Goal: Register for event/course

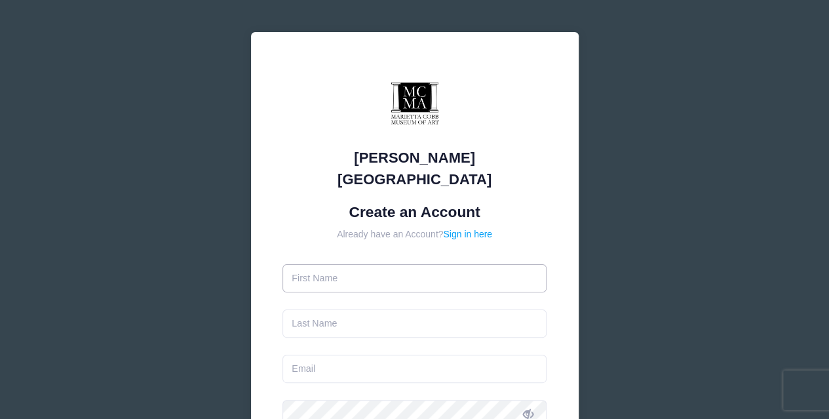
click at [377, 264] on input "text" at bounding box center [414, 278] width 264 height 28
type input "[PERSON_NAME]"
type input "Wakefield"
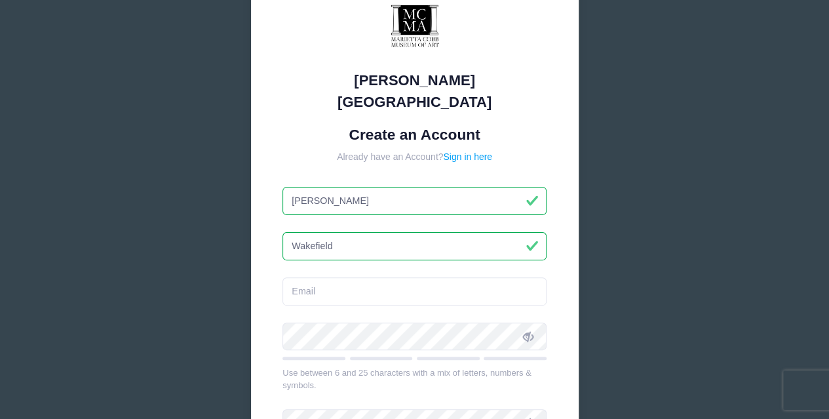
scroll to position [196, 0]
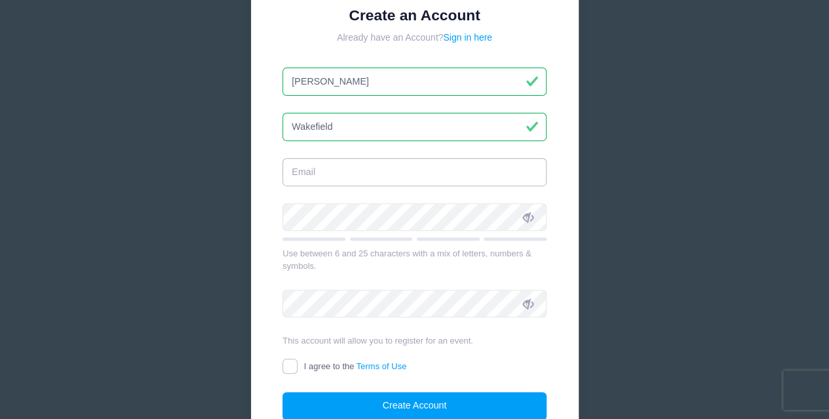
click at [341, 158] on input "email" at bounding box center [414, 172] width 264 height 28
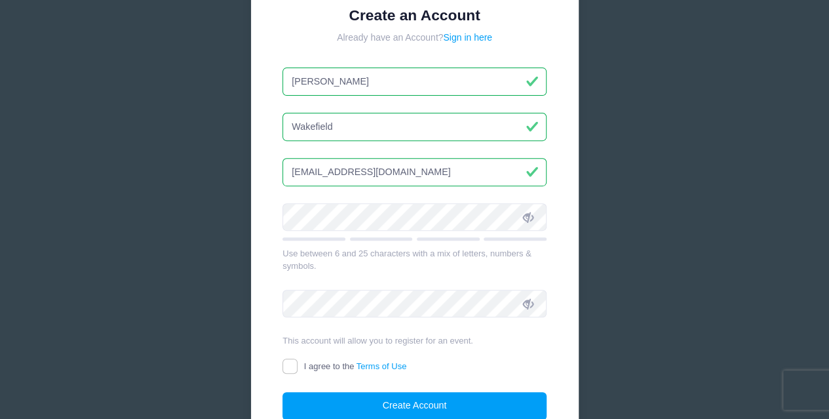
type input "[EMAIL_ADDRESS][DOMAIN_NAME]"
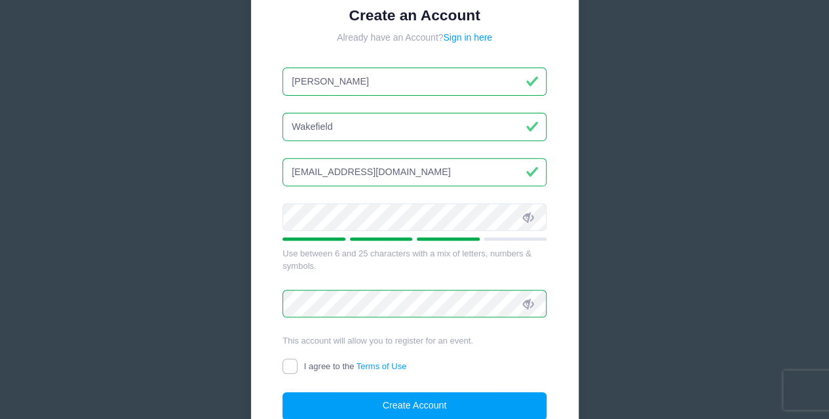
click at [287, 358] on input "I agree to the Terms of Use" at bounding box center [289, 365] width 15 height 15
checkbox input "true"
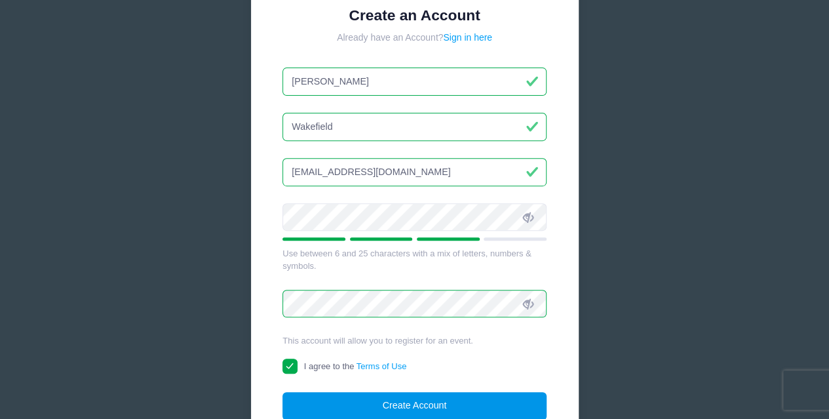
click at [438, 392] on button "Create Account" at bounding box center [414, 406] width 264 height 28
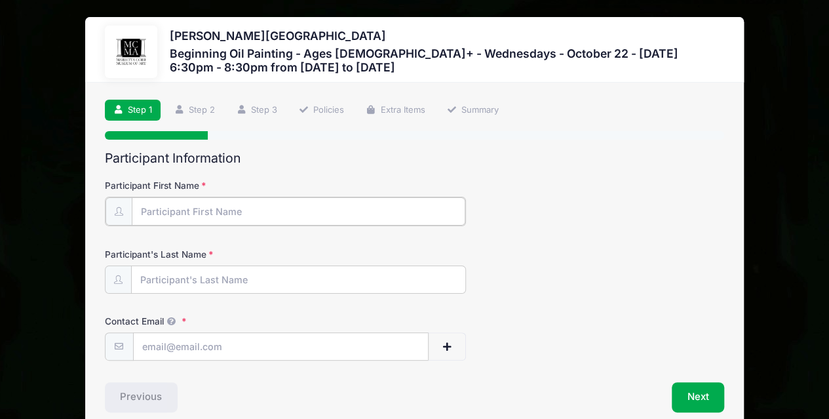
click at [297, 214] on input "Participant First Name" at bounding box center [299, 211] width 334 height 28
type input "[PERSON_NAME]"
type input "Wakefield"
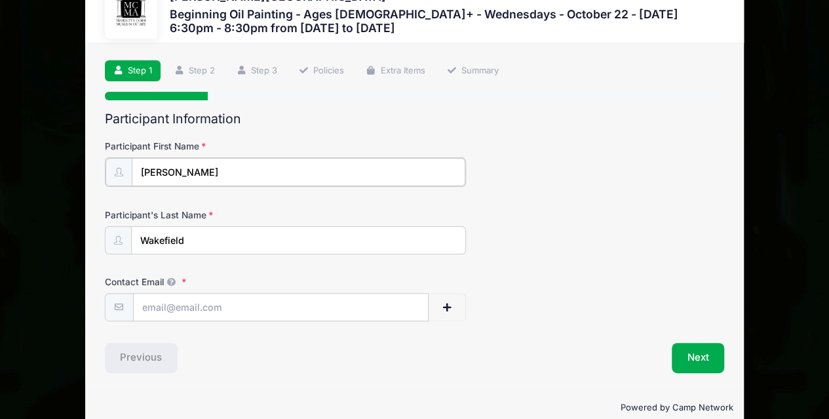
scroll to position [59, 0]
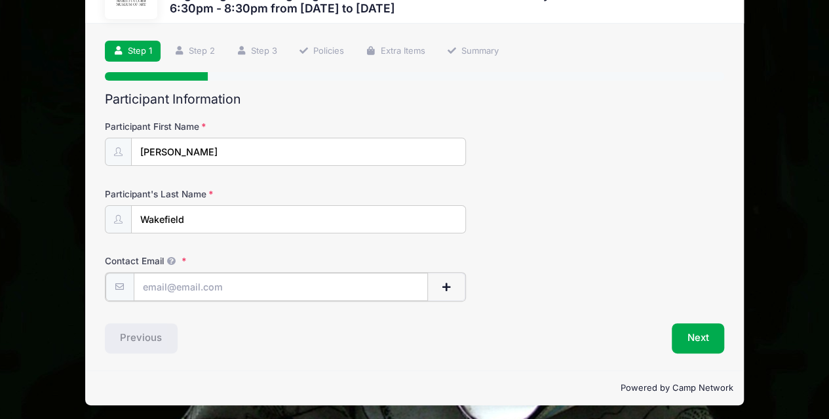
click at [272, 284] on input "Contact Email" at bounding box center [281, 286] width 295 height 28
type input "[EMAIL_ADDRESS][DOMAIN_NAME]"
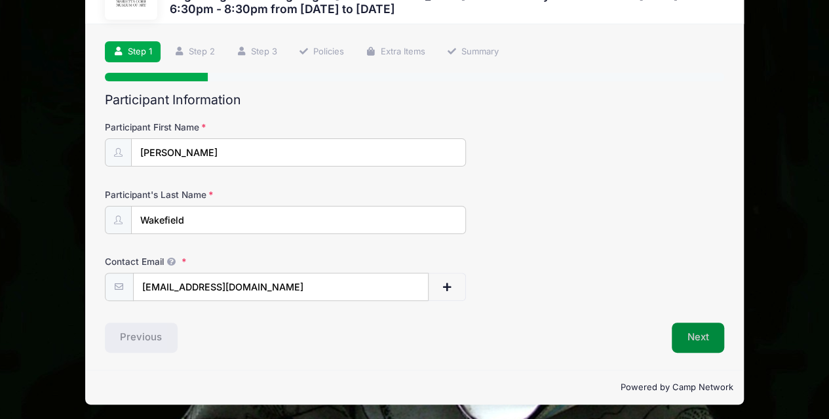
click at [705, 345] on button "Next" at bounding box center [697, 337] width 53 height 30
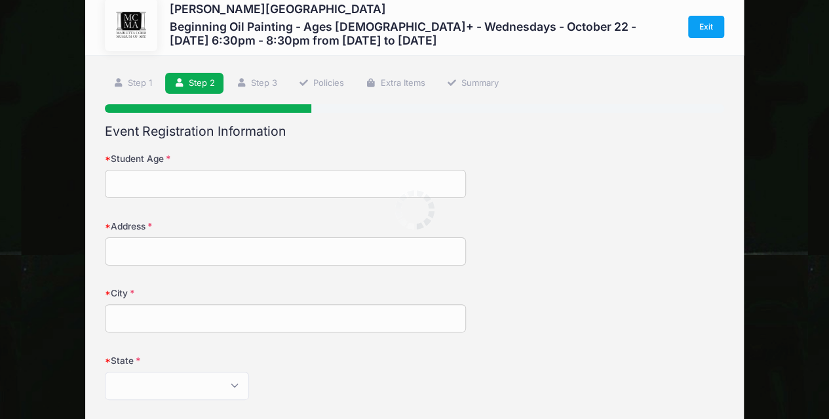
scroll to position [0, 0]
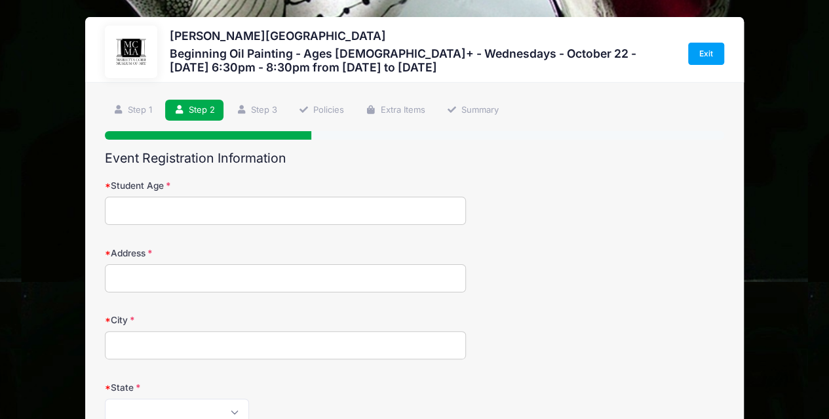
click at [253, 214] on input "Student Age" at bounding box center [286, 210] width 362 height 28
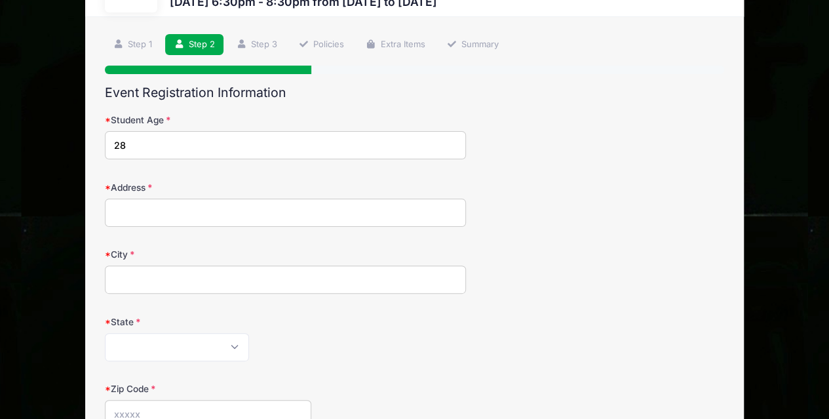
type input "28"
click at [182, 212] on input "Address" at bounding box center [286, 212] width 362 height 28
type input "[STREET_ADDRESS]"
type input "Marietta"
select select "GA"
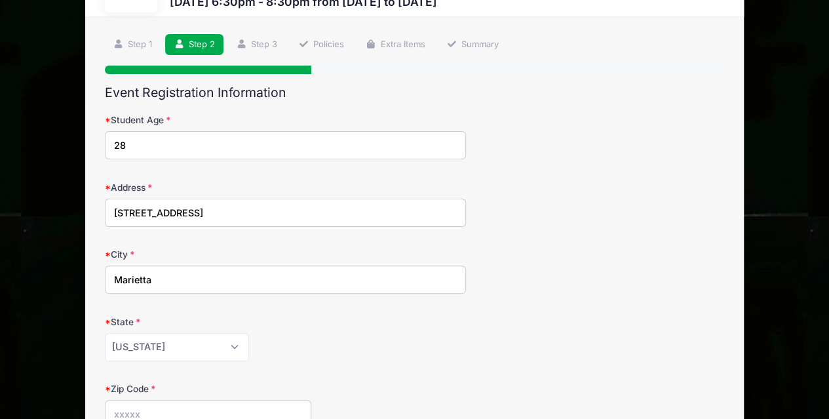
type input "30067"
type input "[PHONE_NUMBER]"
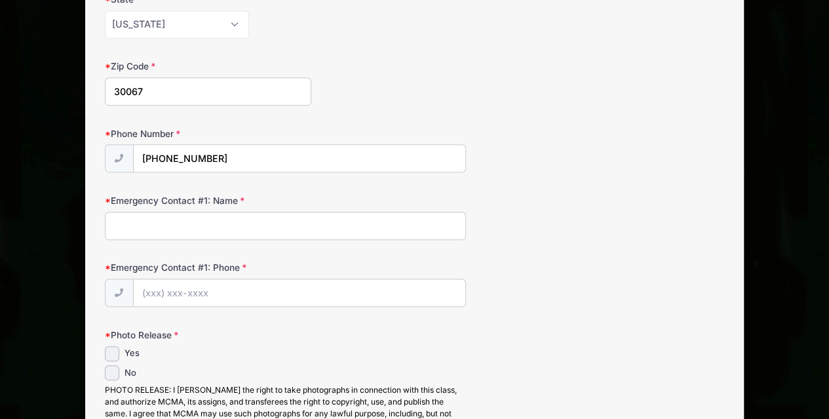
scroll to position [393, 0]
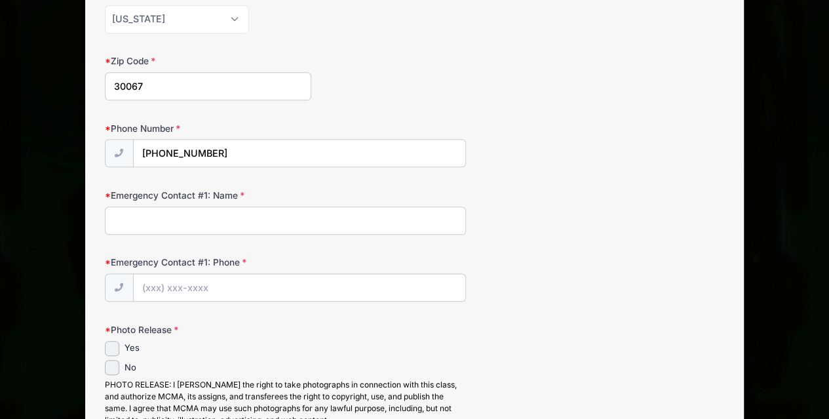
click at [225, 225] on input "Emergency Contact #1: Name" at bounding box center [286, 220] width 362 height 28
type input "[PERSON_NAME]"
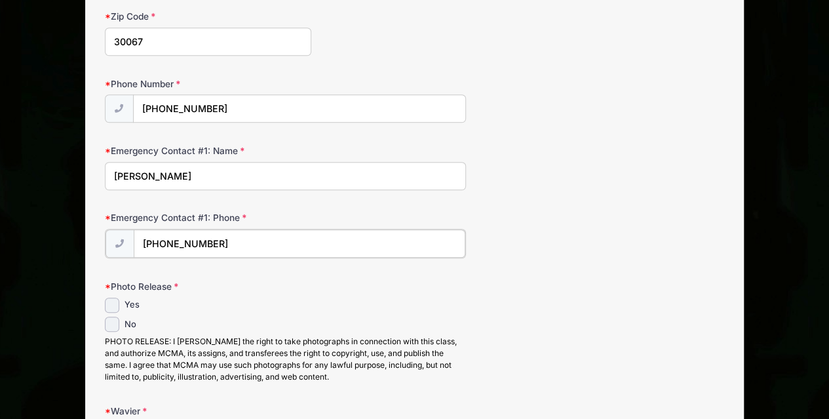
scroll to position [458, 0]
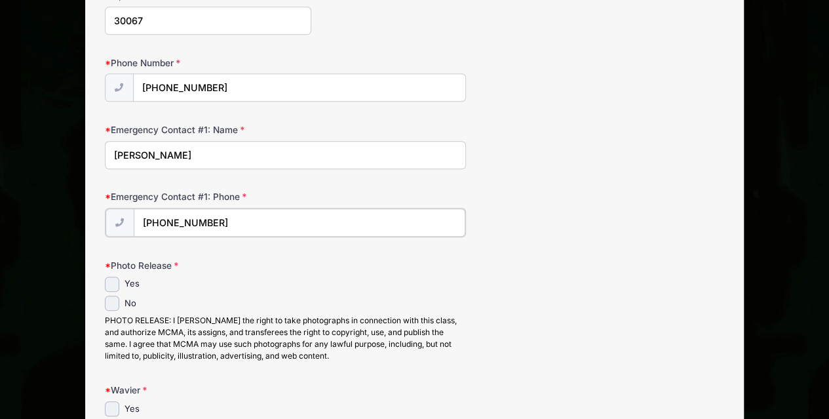
type input "[PHONE_NUMBER]"
click at [113, 282] on input "Yes" at bounding box center [112, 282] width 15 height 15
checkbox input "true"
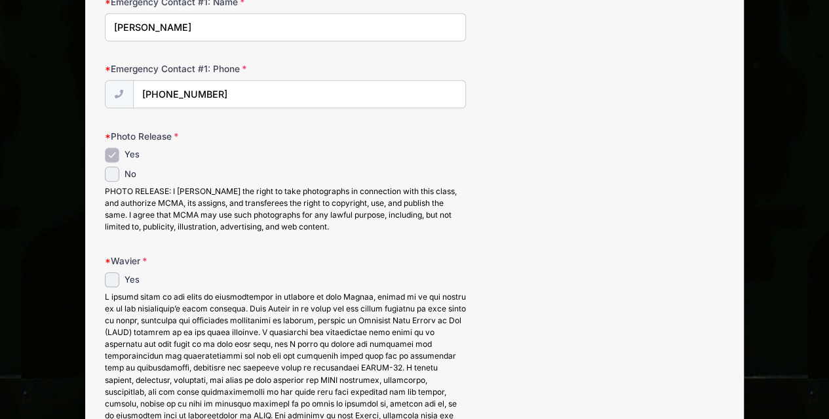
scroll to position [589, 0]
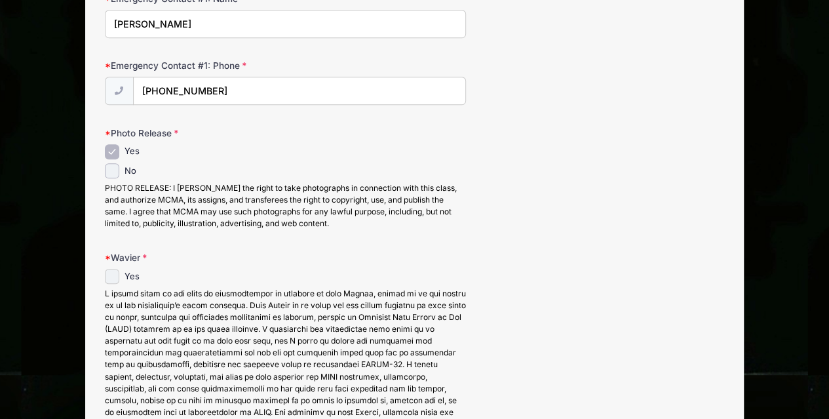
click at [110, 276] on input "Yes" at bounding box center [112, 276] width 15 height 15
checkbox input "true"
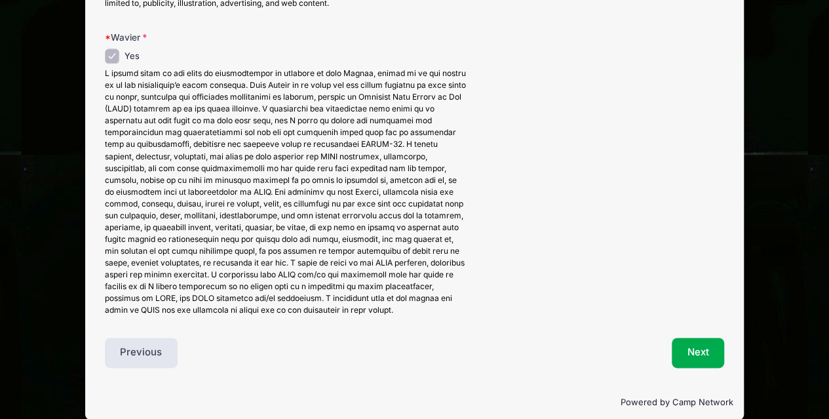
scroll to position [822, 0]
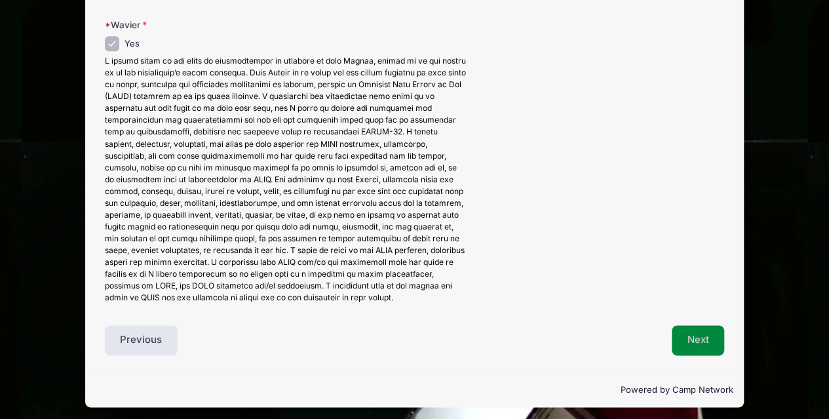
click at [703, 329] on button "Next" at bounding box center [697, 340] width 53 height 30
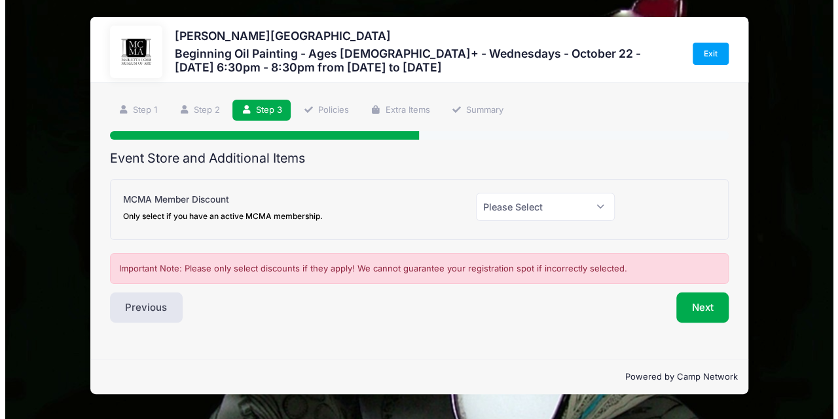
scroll to position [0, 0]
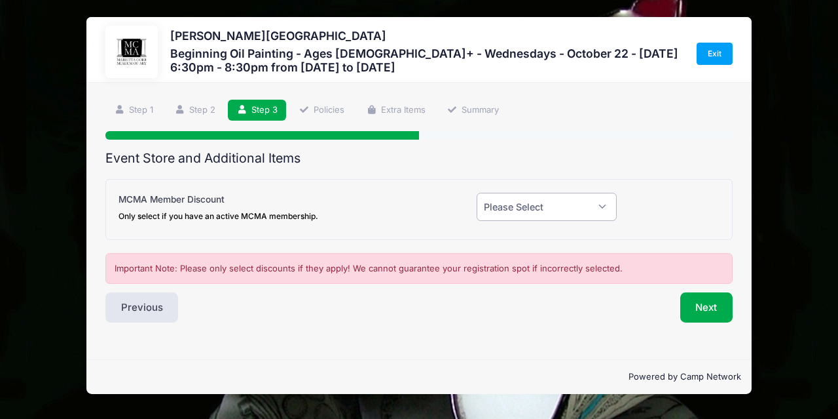
click at [565, 211] on select "Please Select Yes (-$20.00) No" at bounding box center [547, 207] width 141 height 28
select select "0"
click at [477, 193] on select "Please Select Yes (-$20.00) No" at bounding box center [547, 207] width 141 height 28
click at [698, 303] on button "Next" at bounding box center [706, 307] width 53 height 30
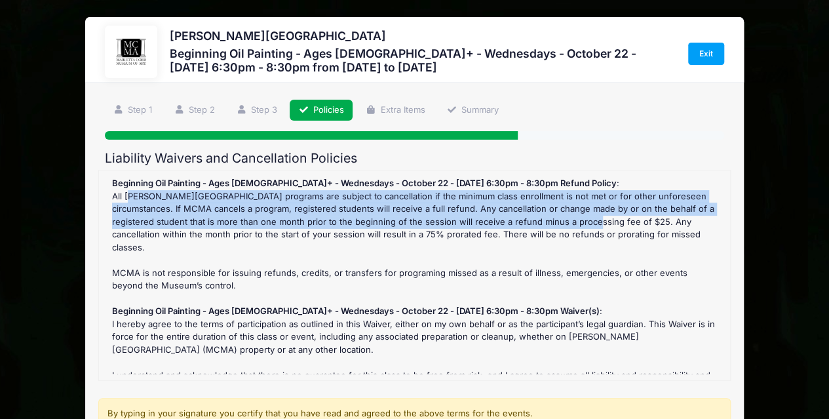
drag, startPoint x: 168, startPoint y: 193, endPoint x: 599, endPoint y: 221, distance: 432.5
click at [599, 221] on div "Beginning Oil Painting - Ages 13+ - Wednesdays - October 22 - November 19, 2025…" at bounding box center [414, 275] width 618 height 196
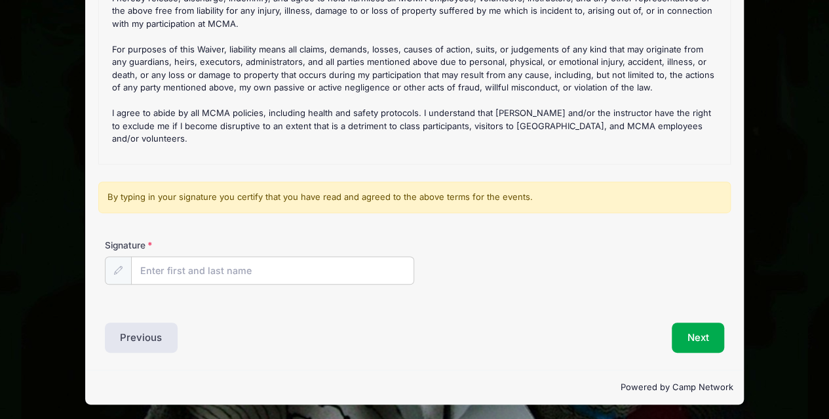
scroll to position [217, 0]
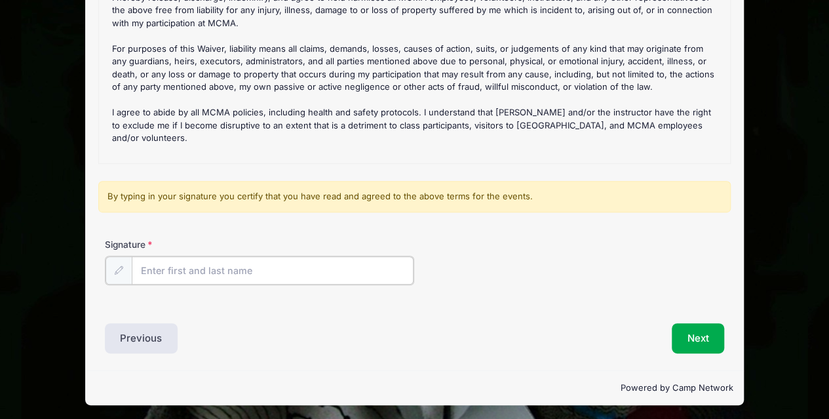
click at [282, 269] on input "Signature" at bounding box center [273, 270] width 282 height 28
type input "Rachel Wakefield"
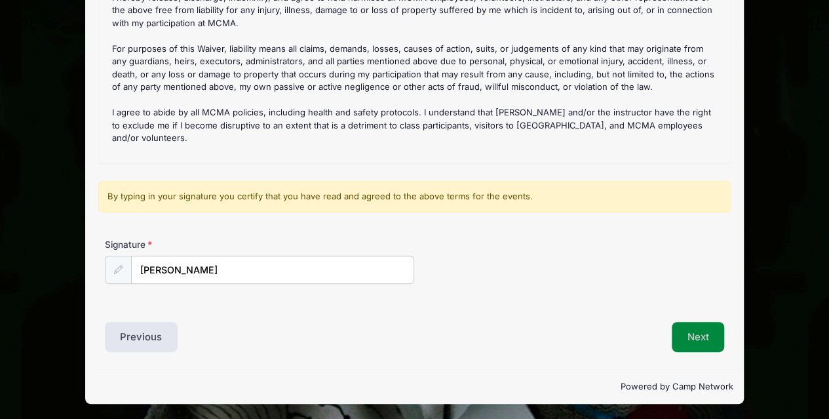
click at [703, 331] on button "Next" at bounding box center [697, 337] width 53 height 30
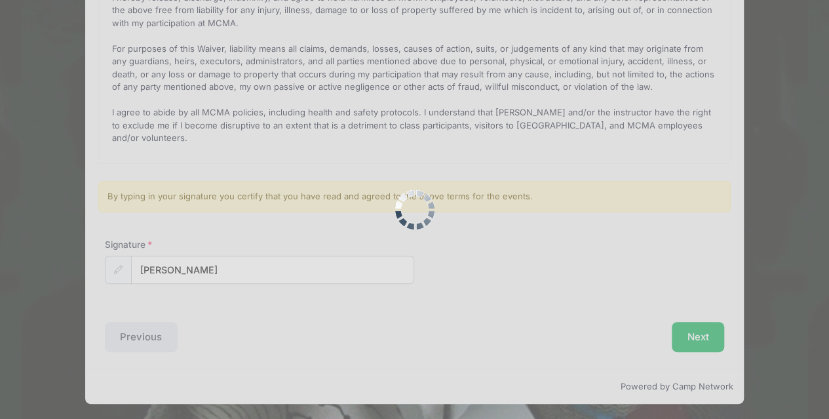
scroll to position [0, 0]
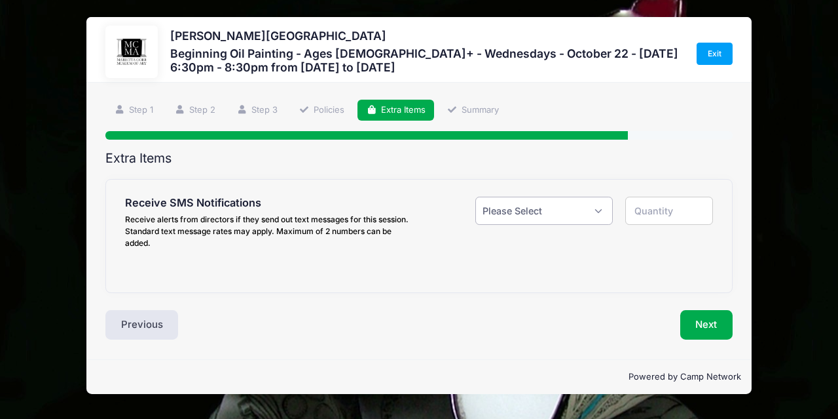
click at [581, 212] on select "Please Select Yes ($0.00) No" at bounding box center [544, 210] width 138 height 28
select select "1"
click at [475, 196] on select "Please Select Yes ($0.00) No" at bounding box center [544, 210] width 138 height 28
type input "1"
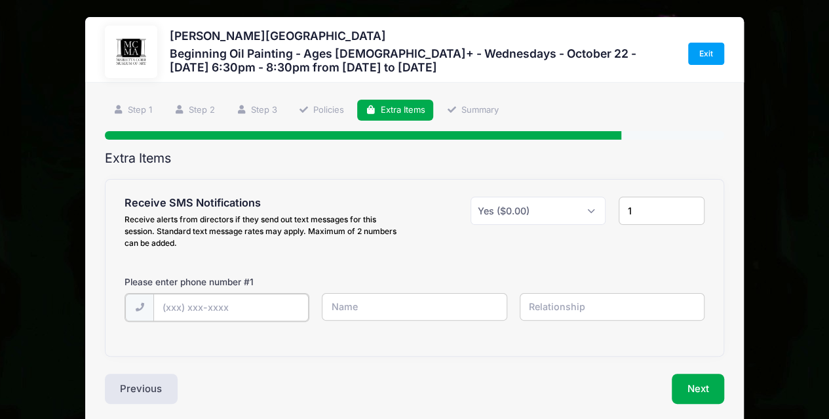
click at [234, 303] on input "text" at bounding box center [230, 307] width 155 height 28
type input "(443) 987-5099"
click at [392, 293] on input "text" at bounding box center [414, 307] width 185 height 28
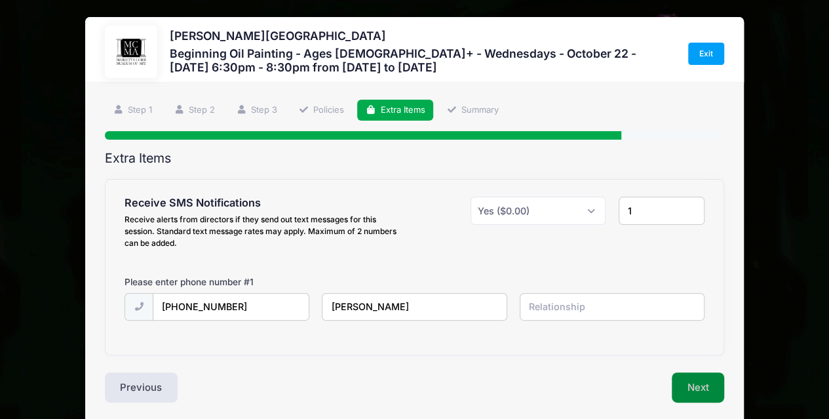
type input "Rachel"
click at [692, 381] on button "Next" at bounding box center [697, 387] width 53 height 30
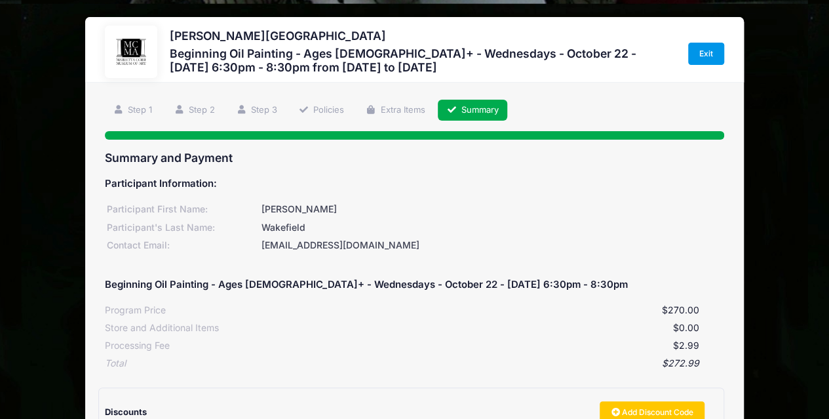
click at [696, 56] on link "Exit" at bounding box center [706, 54] width 37 height 22
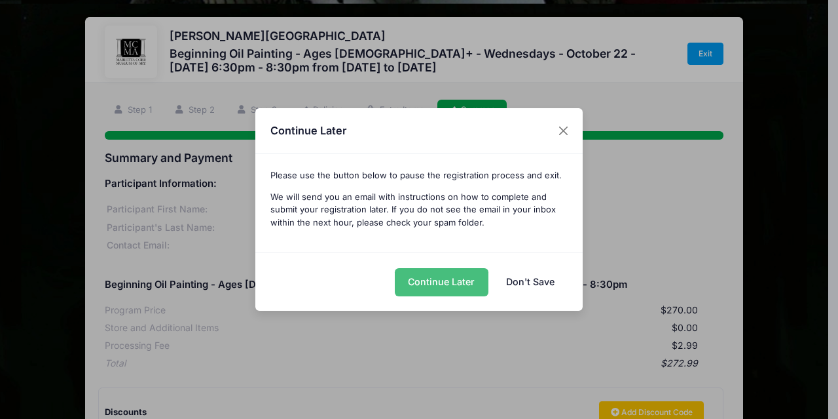
click at [462, 281] on button "Continue Later" at bounding box center [442, 282] width 94 height 28
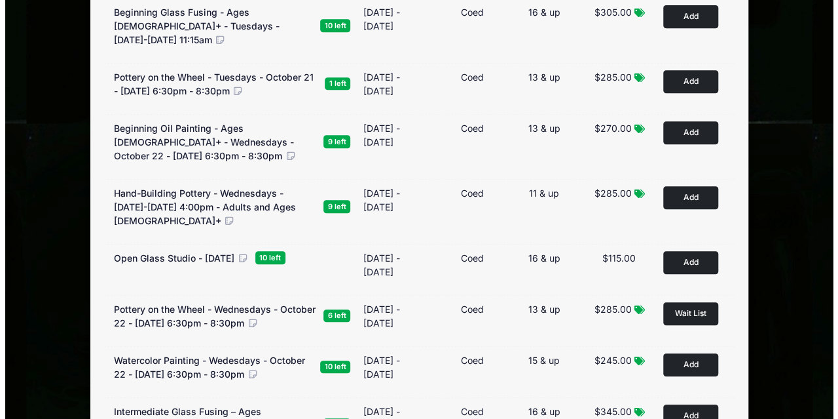
scroll to position [262, 0]
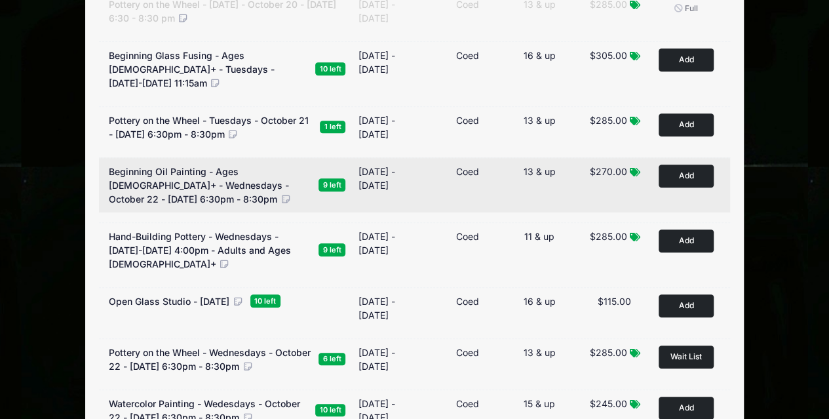
click at [187, 170] on span "Beginning Oil Painting - Ages [DEMOGRAPHIC_DATA]+ - Wednesdays - October 22 - […" at bounding box center [199, 185] width 180 height 39
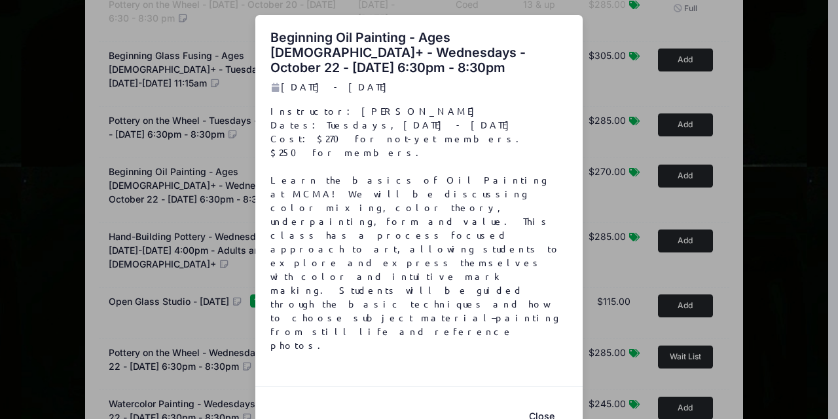
drag, startPoint x: 337, startPoint y: 199, endPoint x: 506, endPoint y: 268, distance: 182.4
click at [506, 268] on p "Instructor: [PERSON_NAME] Dates: Tuesdays, [DATE] - [DATE] Cost: $270 for not-y…" at bounding box center [419, 228] width 298 height 248
click at [534, 401] on button "Close" at bounding box center [541, 415] width 52 height 28
